Goal: Task Accomplishment & Management: Manage account settings

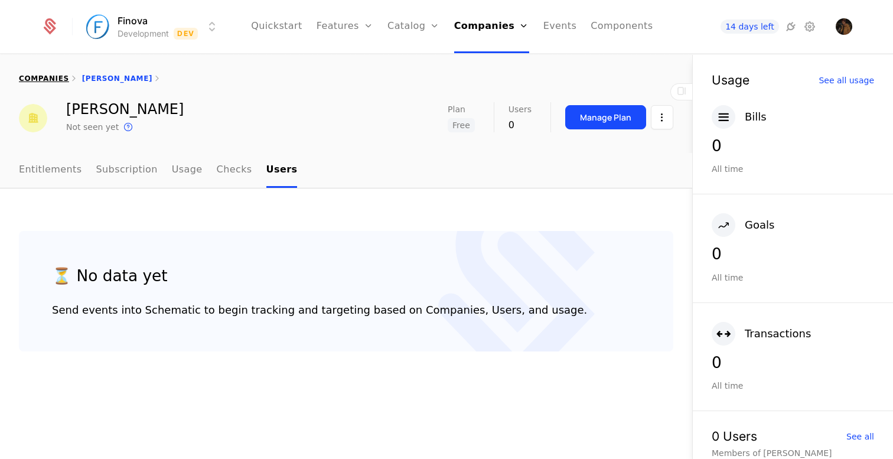
click at [47, 79] on link "companies" at bounding box center [44, 78] width 50 height 8
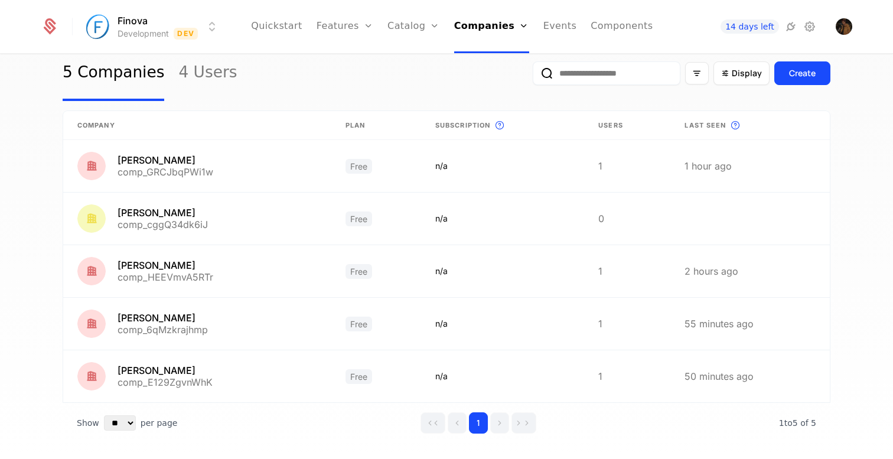
scroll to position [38, 0]
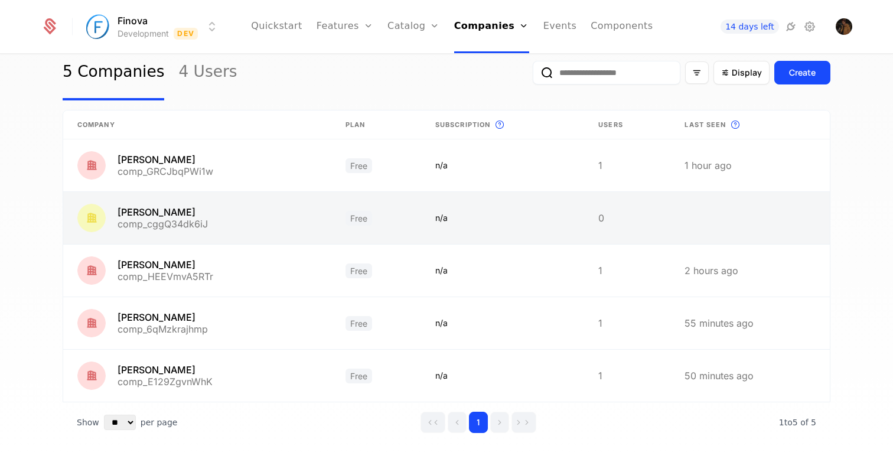
click at [286, 214] on link at bounding box center [197, 218] width 268 height 52
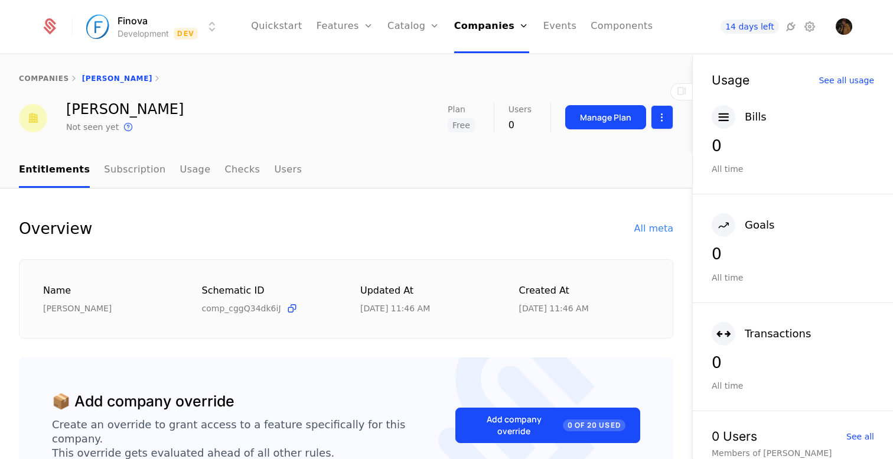
click at [652, 126] on html "Finova Development Dev Quickstart Features Features Flags Catalog Plans Add Ons…" at bounding box center [446, 229] width 893 height 459
click at [613, 174] on div "Delete company" at bounding box center [612, 178] width 87 height 17
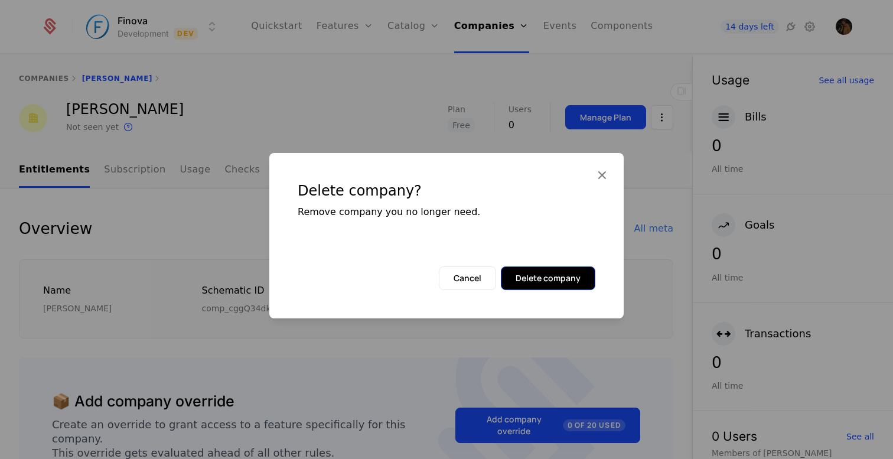
click at [511, 280] on button "Delete company" at bounding box center [548, 278] width 94 height 24
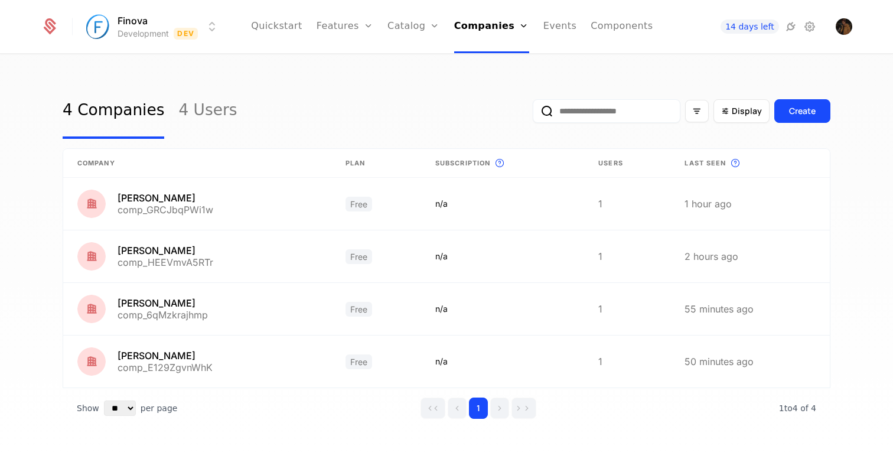
scroll to position [9, 0]
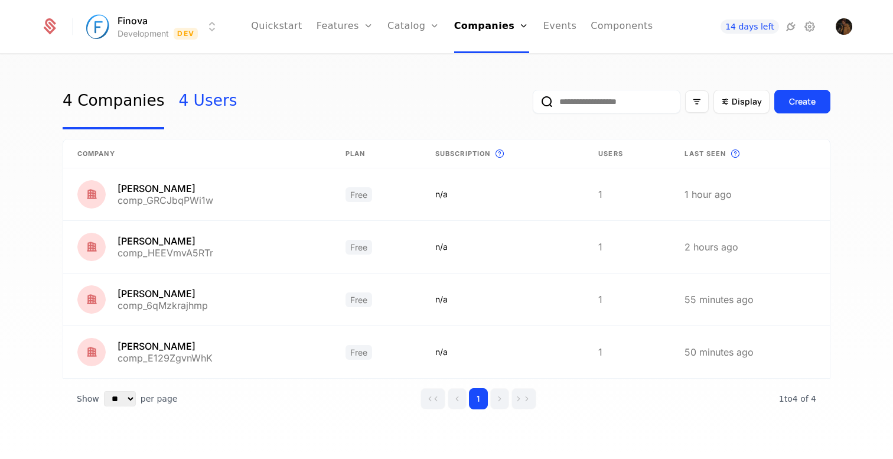
click at [198, 102] on link "4 Users" at bounding box center [207, 102] width 58 height 56
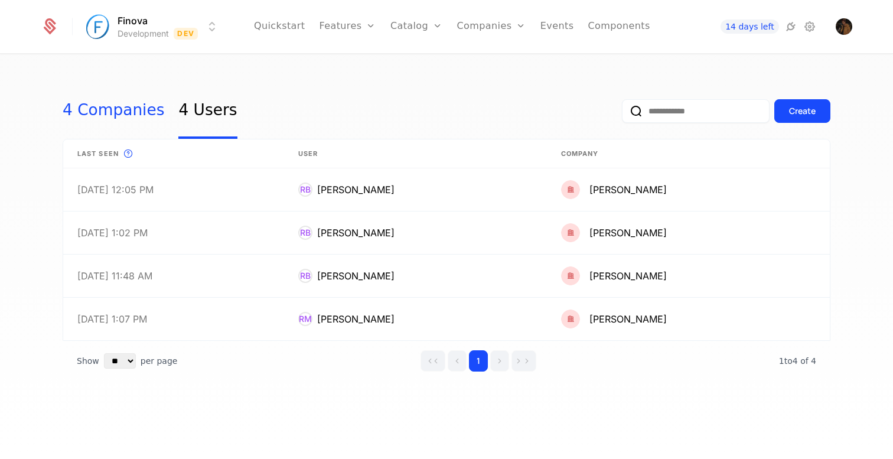
click at [97, 109] on link "4 Companies" at bounding box center [114, 111] width 102 height 56
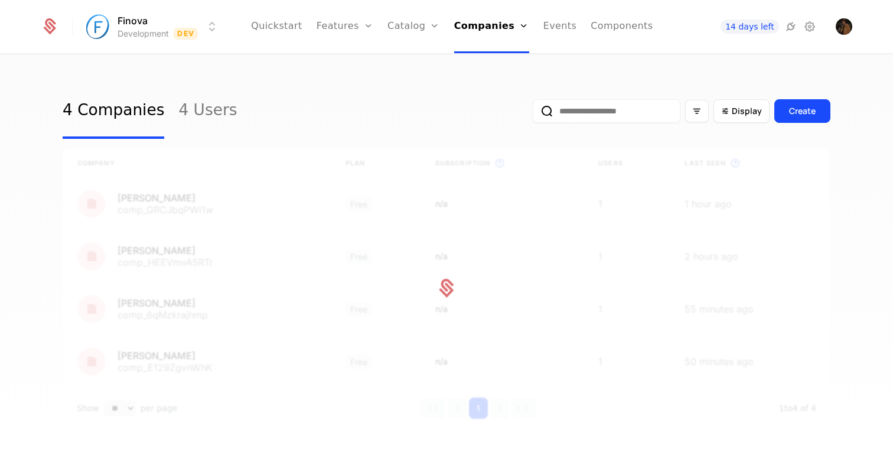
scroll to position [9, 0]
